Goal: Find specific page/section: Find specific page/section

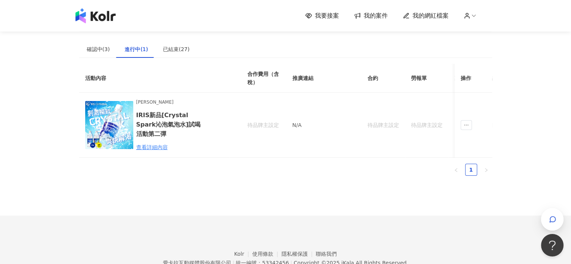
click at [101, 19] on img at bounding box center [95, 15] width 40 height 15
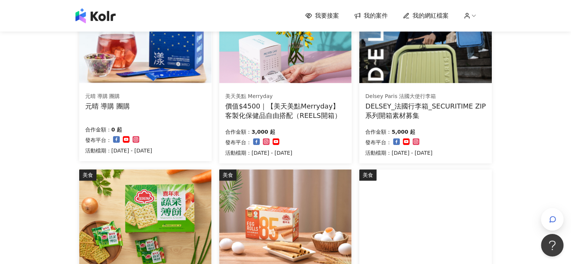
scroll to position [542, 0]
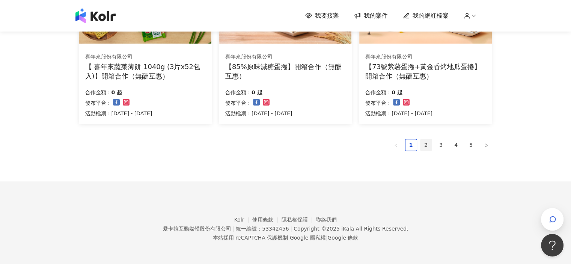
click at [426, 146] on link "2" at bounding box center [426, 144] width 11 height 11
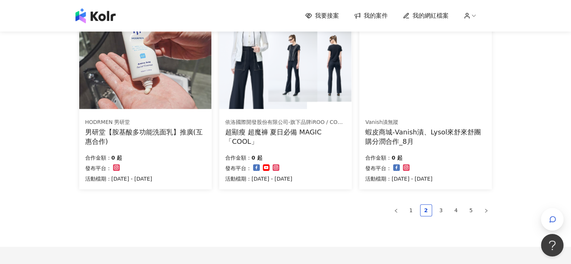
scroll to position [540, 0]
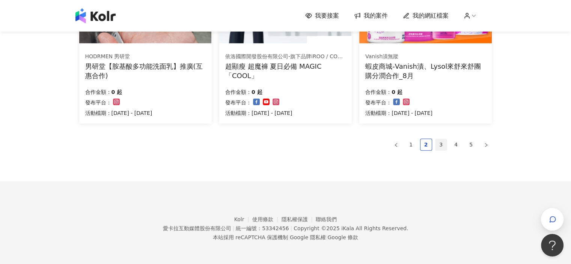
click at [439, 145] on link "3" at bounding box center [441, 144] width 11 height 11
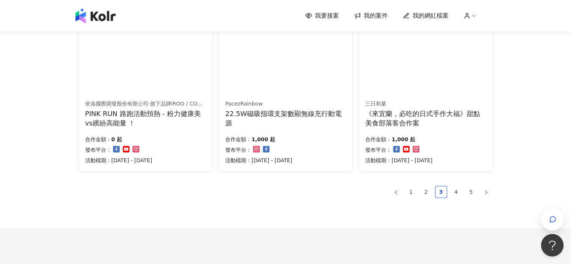
scroll to position [542, 0]
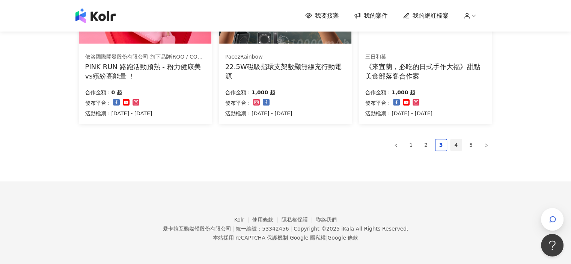
click at [454, 145] on link "4" at bounding box center [456, 144] width 11 height 11
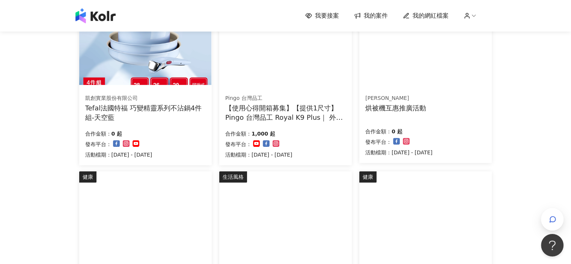
scroll to position [540, 0]
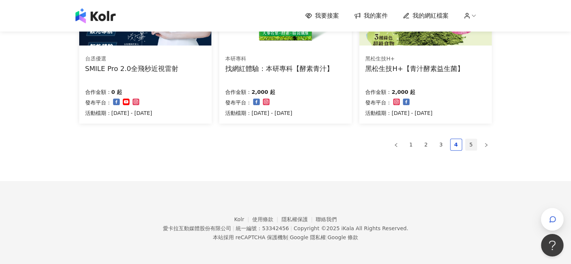
click at [472, 147] on link "5" at bounding box center [471, 144] width 11 height 11
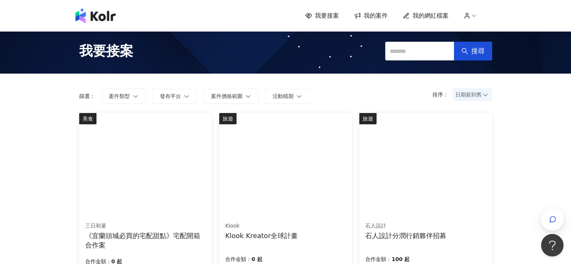
scroll to position [0, 0]
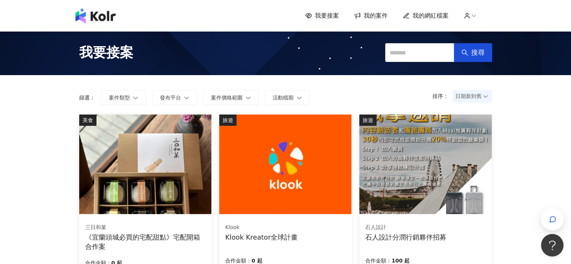
click at [379, 15] on span "我的案件" at bounding box center [376, 16] width 24 height 8
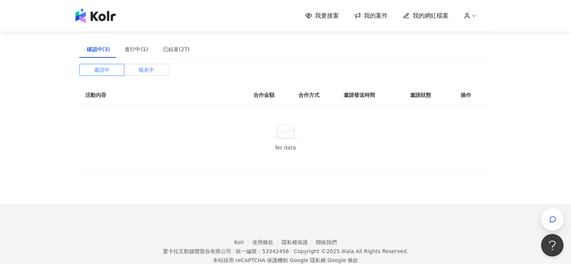
click at [134, 72] on label "報名中" at bounding box center [146, 70] width 45 height 12
